Goal: Find specific page/section: Find specific page/section

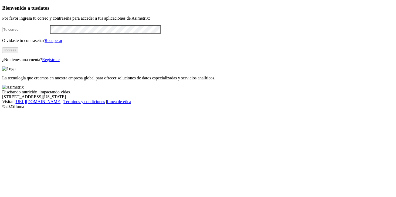
click at [50, 32] on input "email" at bounding box center [26, 30] width 48 height 6
type input "[PERSON_NAME][EMAIL_ADDRESS][PERSON_NAME][DOMAIN_NAME]"
click at [18, 53] on button "Ingresa" at bounding box center [10, 50] width 16 height 6
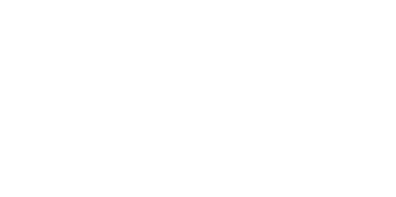
type input "agr"
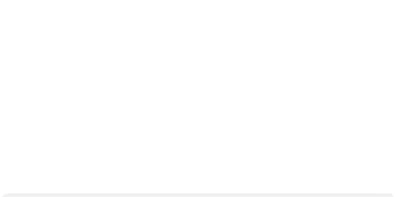
scroll to position [32, 0]
